Goal: Task Accomplishment & Management: Use online tool/utility

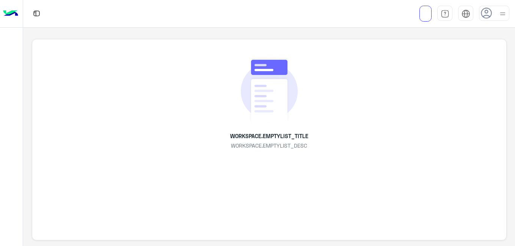
click at [495, 16] on div at bounding box center [494, 13] width 30 height 15
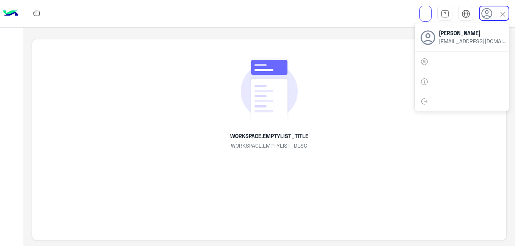
click at [452, 165] on div "WORKSPACE.EMPTYLIST_TITLE WORKSPACE.EMPTYLIST_DESC" at bounding box center [269, 140] width 475 height 202
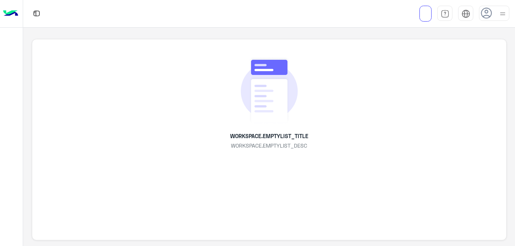
click at [279, 134] on p "WORKSPACE.EMPTYLIST_TITLE" at bounding box center [269, 136] width 78 height 8
drag, startPoint x: 279, startPoint y: 134, endPoint x: 305, endPoint y: 130, distance: 25.7
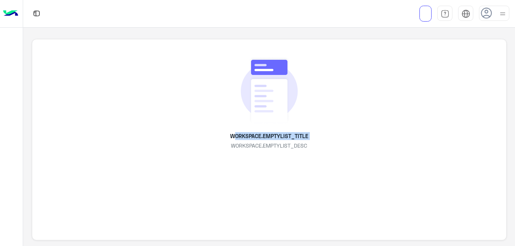
click at [305, 130] on div "WORKSPACE.EMPTYLIST_TITLE WORKSPACE.EMPTYLIST_DESC" at bounding box center [269, 103] width 440 height 94
click at [293, 135] on p "WORKSPACE.EMPTYLIST_TITLE" at bounding box center [269, 136] width 78 height 8
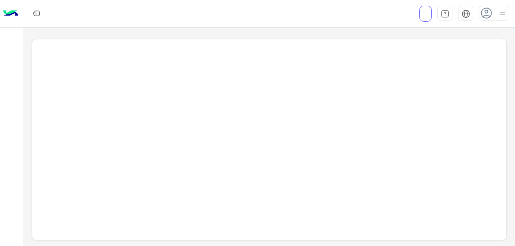
click at [293, 135] on div at bounding box center [269, 140] width 475 height 202
drag, startPoint x: 397, startPoint y: 134, endPoint x: 460, endPoint y: 80, distance: 82.9
click at [397, 134] on div at bounding box center [269, 140] width 475 height 202
click at [495, 15] on div at bounding box center [494, 13] width 30 height 15
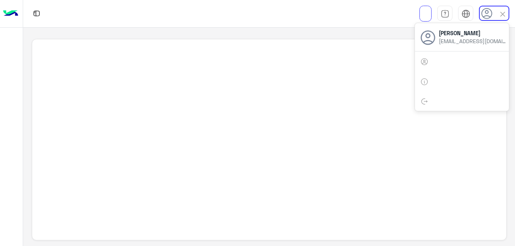
click at [391, 114] on div at bounding box center [269, 140] width 475 height 202
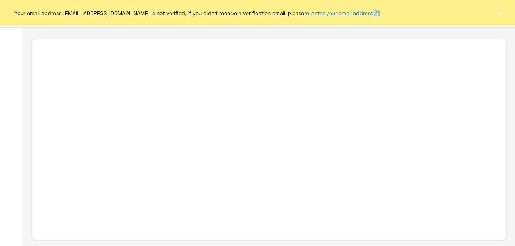
click at [501, 12] on button "×" at bounding box center [500, 13] width 8 height 8
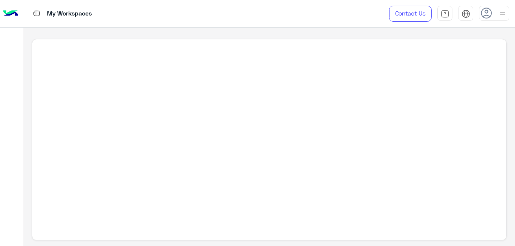
click at [501, 12] on img at bounding box center [502, 13] width 9 height 9
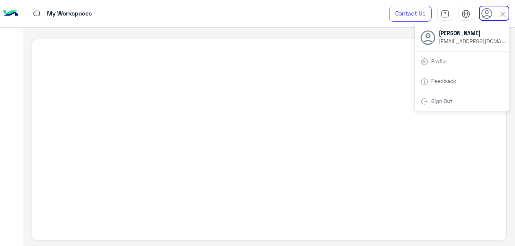
click at [307, 94] on div at bounding box center [269, 140] width 475 height 202
